Goal: Task Accomplishment & Management: Manage account settings

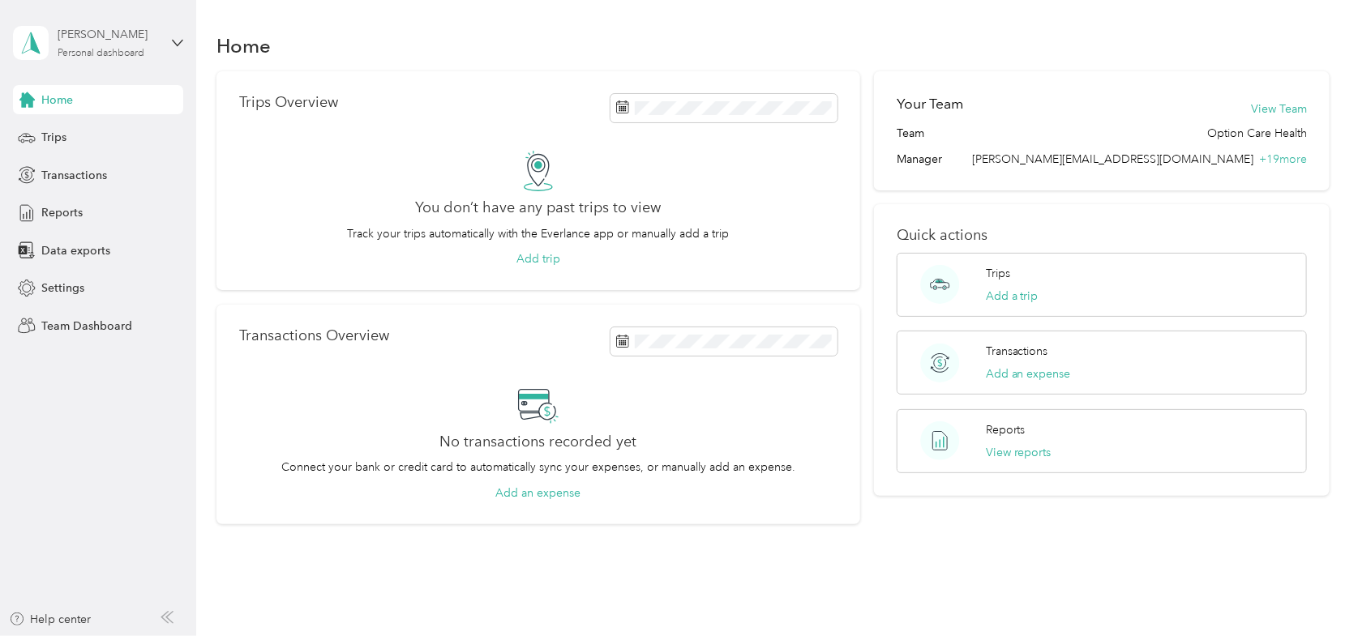
click at [150, 49] on div "[PERSON_NAME] Personal dashboard" at bounding box center [108, 42] width 101 height 32
click at [109, 137] on div "Team dashboard" at bounding box center [275, 132] width 502 height 28
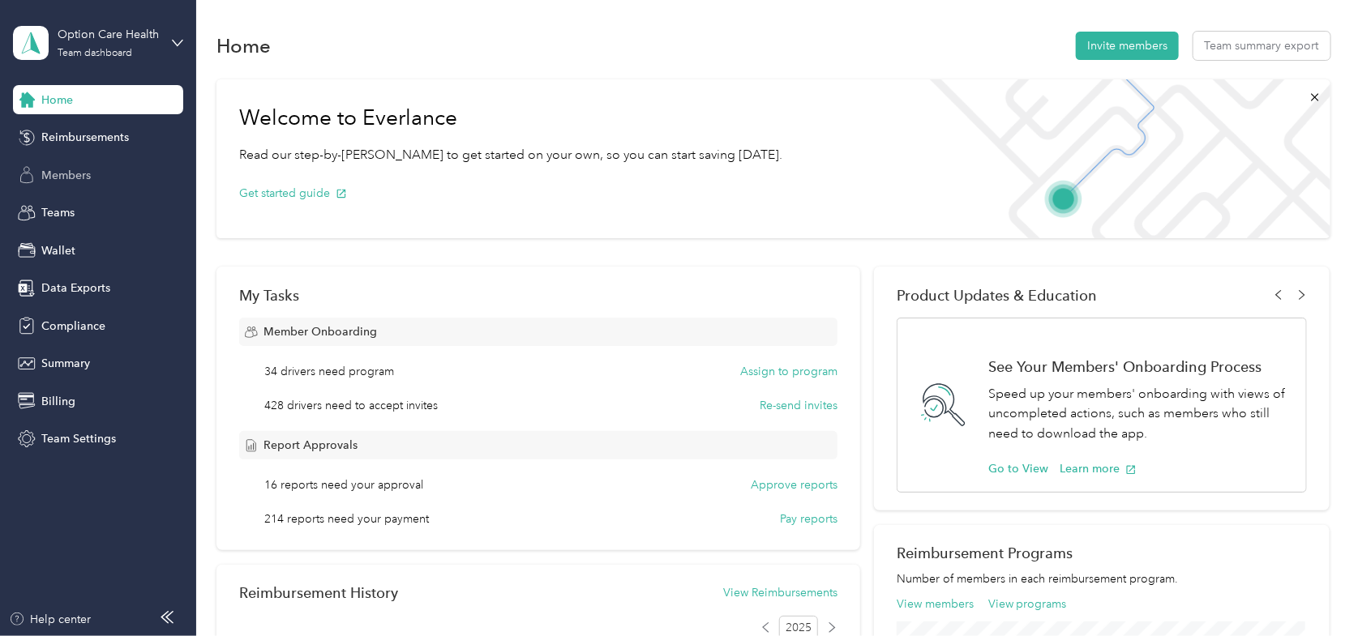
click at [75, 173] on span "Members" at bounding box center [65, 175] width 49 height 17
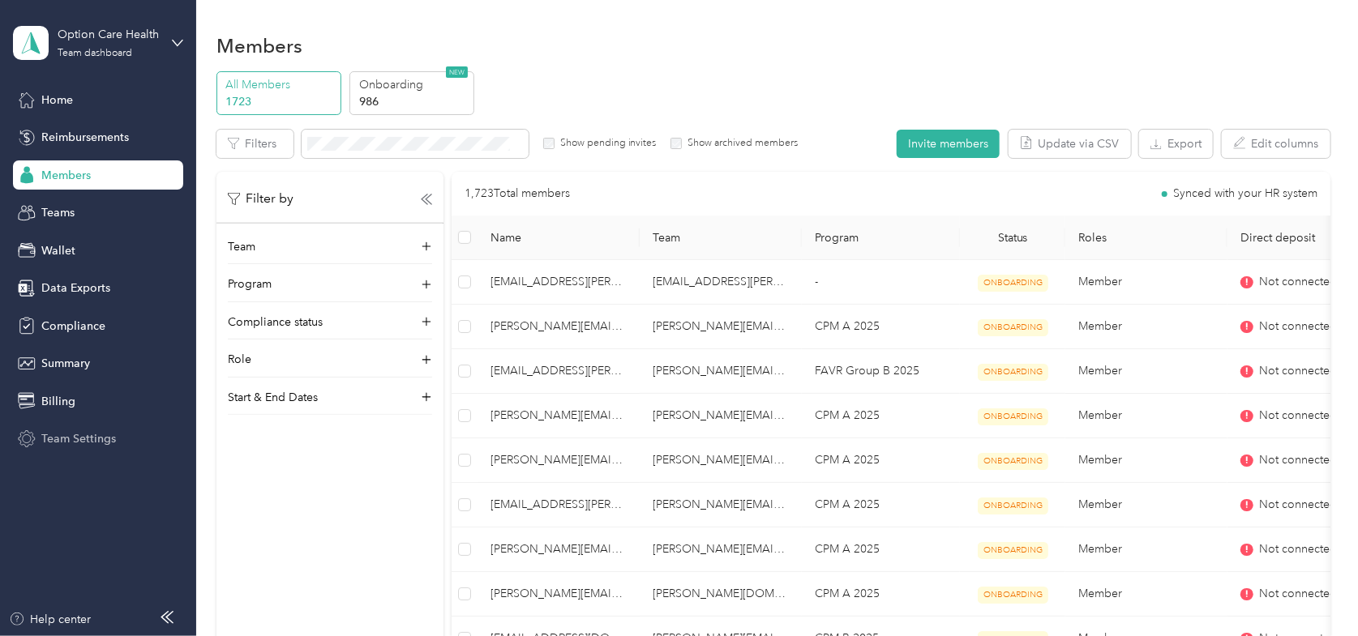
click at [57, 436] on span "Team Settings" at bounding box center [78, 438] width 75 height 17
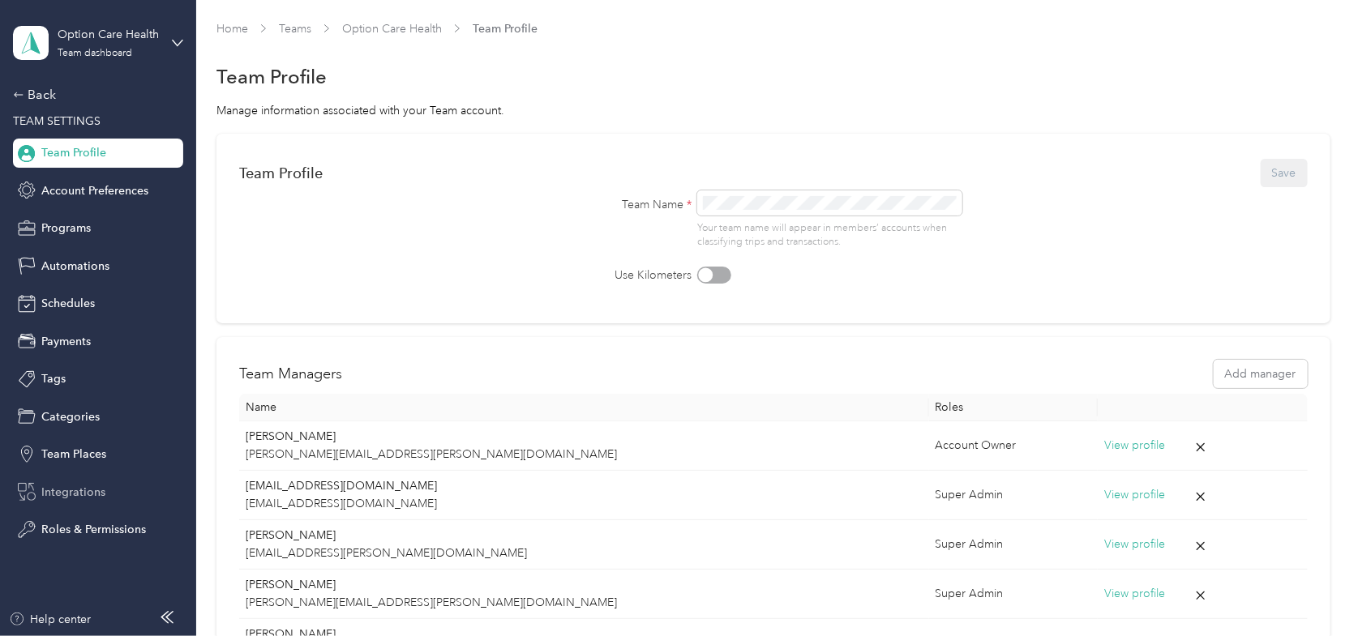
click at [37, 495] on div "Integrations" at bounding box center [98, 491] width 170 height 29
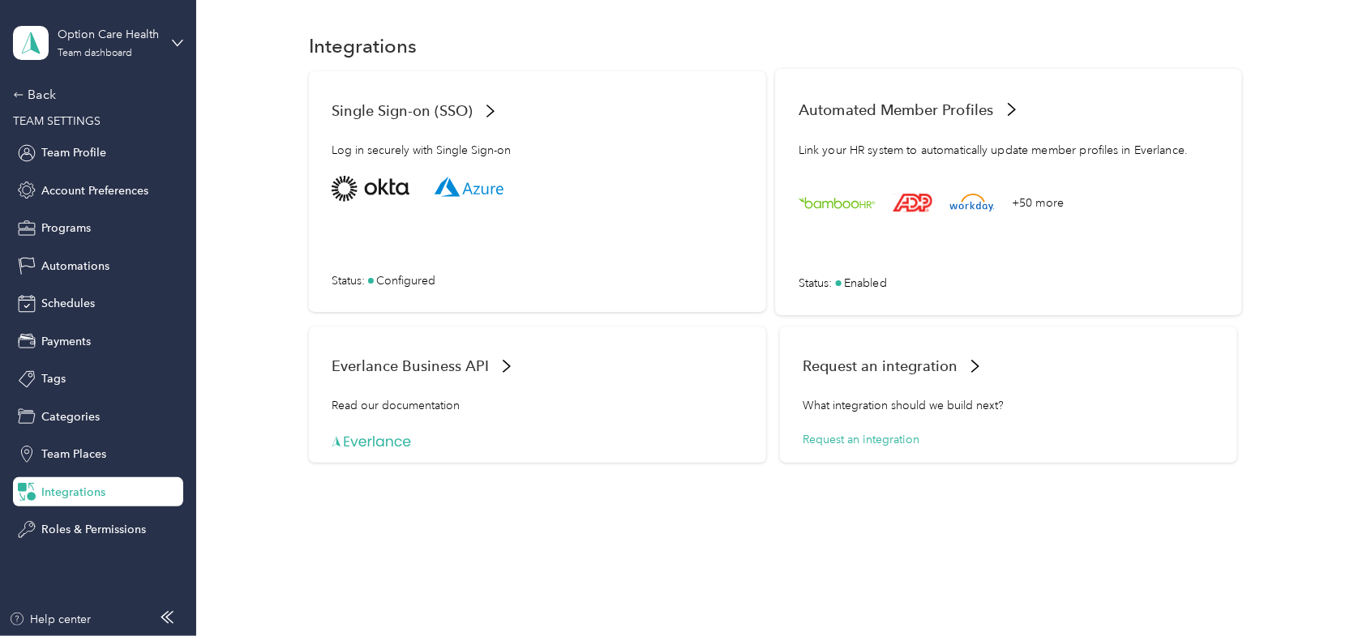
click at [854, 289] on span "Enabled" at bounding box center [865, 282] width 43 height 17
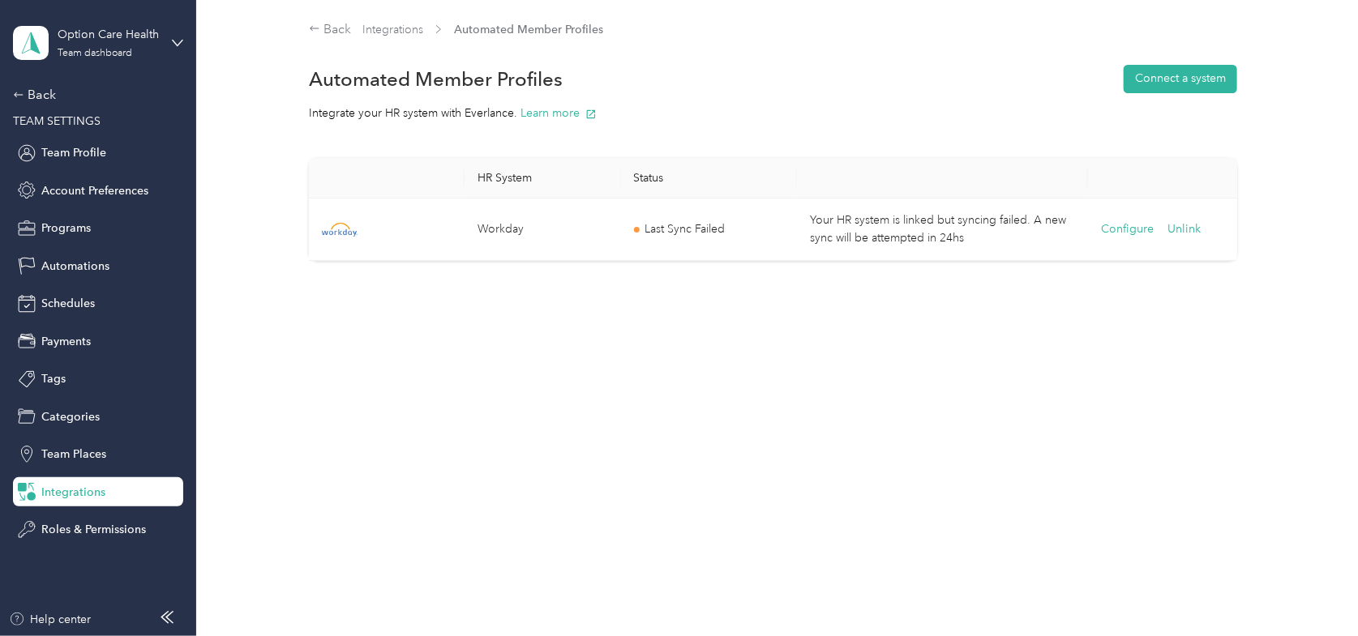
click at [860, 109] on div "Integrate your HR system with Everlance. Learn more" at bounding box center [773, 113] width 928 height 17
click at [31, 95] on div "Back" at bounding box center [94, 94] width 162 height 19
